Goal: Transaction & Acquisition: Purchase product/service

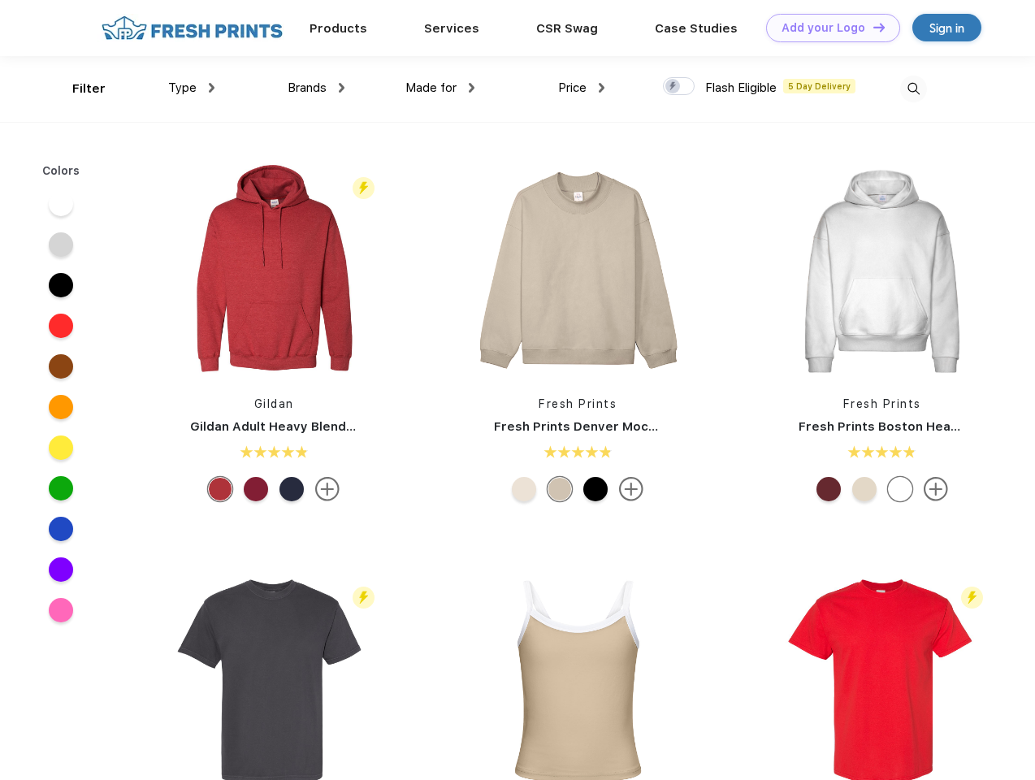
click at [827, 28] on link "Add your Logo Design Tool" at bounding box center [833, 28] width 134 height 28
click at [0, 0] on div "Design Tool" at bounding box center [0, 0] width 0 height 0
click at [871, 27] on link "Add your Logo Design Tool" at bounding box center [833, 28] width 134 height 28
click at [78, 89] on div "Filter" at bounding box center [88, 89] width 33 height 19
click at [192, 88] on span "Type" at bounding box center [182, 87] width 28 height 15
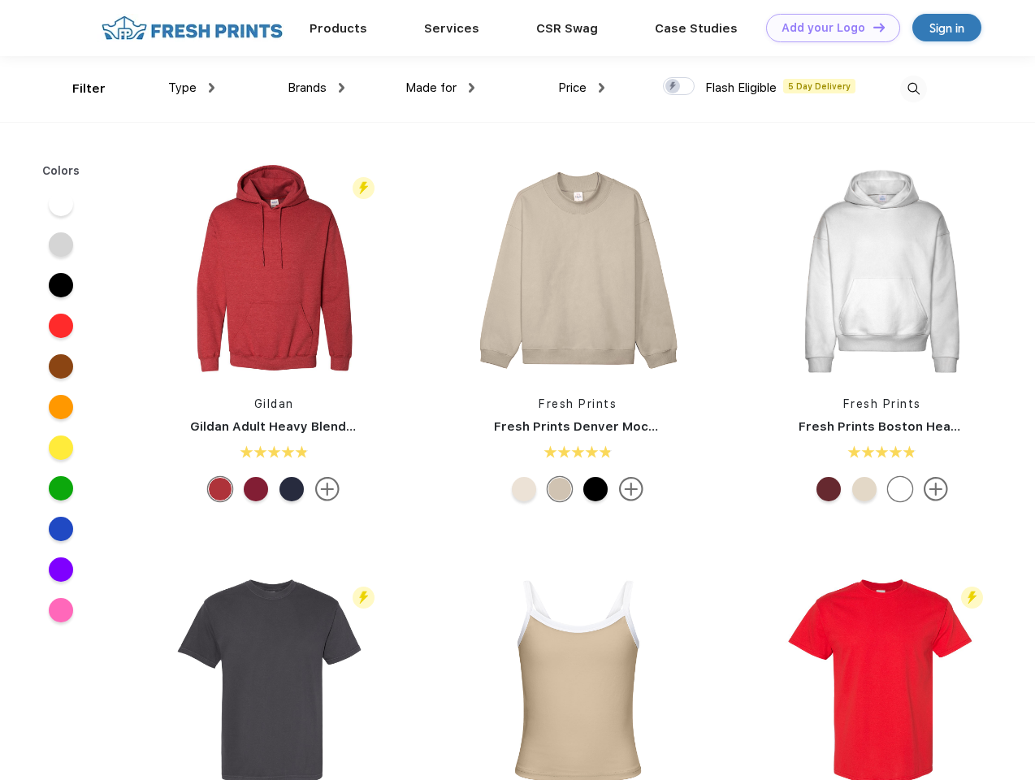
click at [316, 88] on span "Brands" at bounding box center [306, 87] width 39 height 15
click at [440, 88] on span "Made for" at bounding box center [430, 87] width 51 height 15
click at [581, 88] on span "Price" at bounding box center [572, 87] width 28 height 15
click at [679, 87] on div at bounding box center [679, 86] width 32 height 18
click at [673, 87] on input "checkbox" at bounding box center [668, 81] width 11 height 11
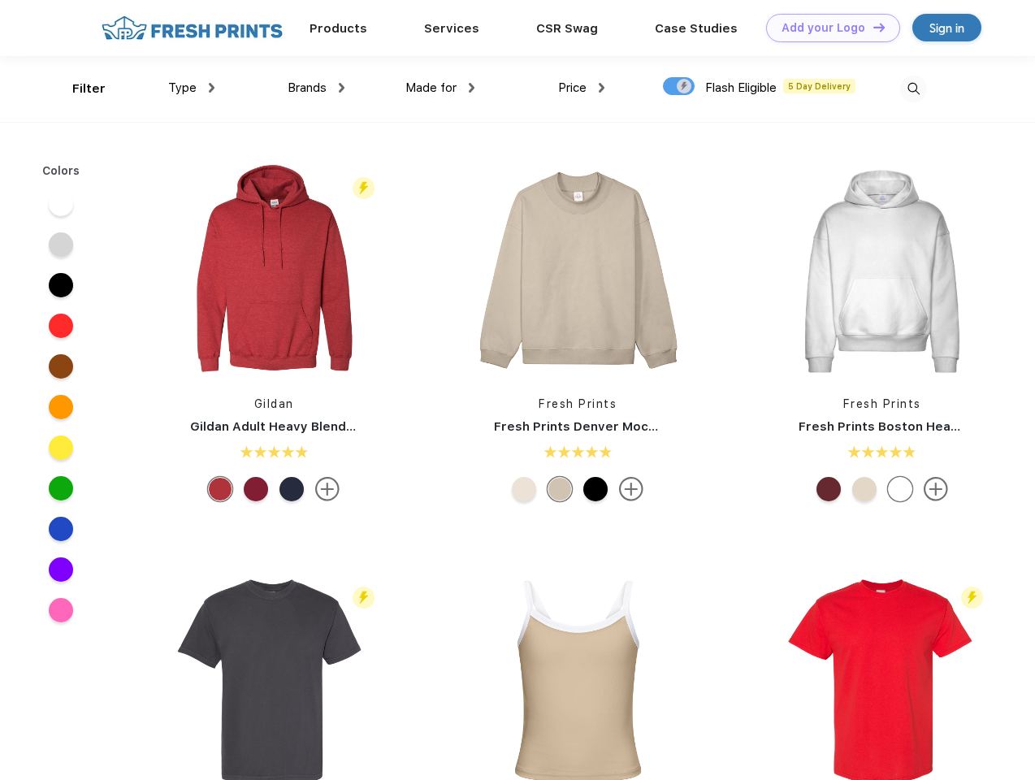
click at [913, 89] on img at bounding box center [913, 89] width 27 height 27
